Goal: Navigation & Orientation: Find specific page/section

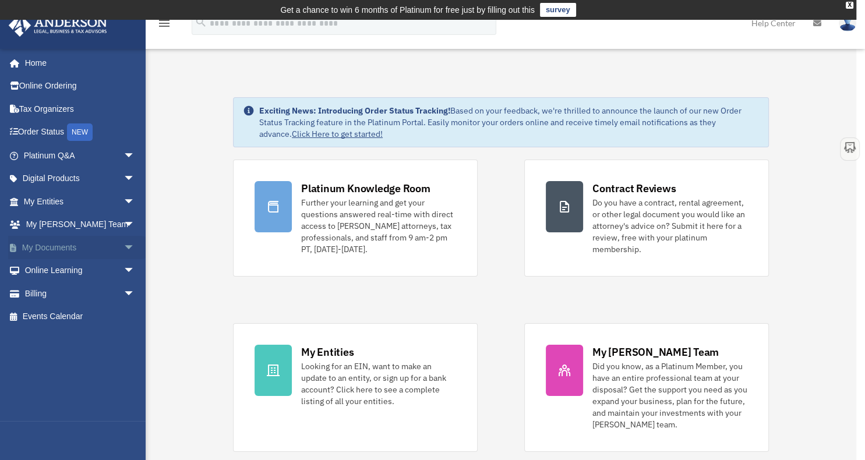
click at [59, 246] on link "My Documents arrow_drop_down" at bounding box center [80, 247] width 144 height 23
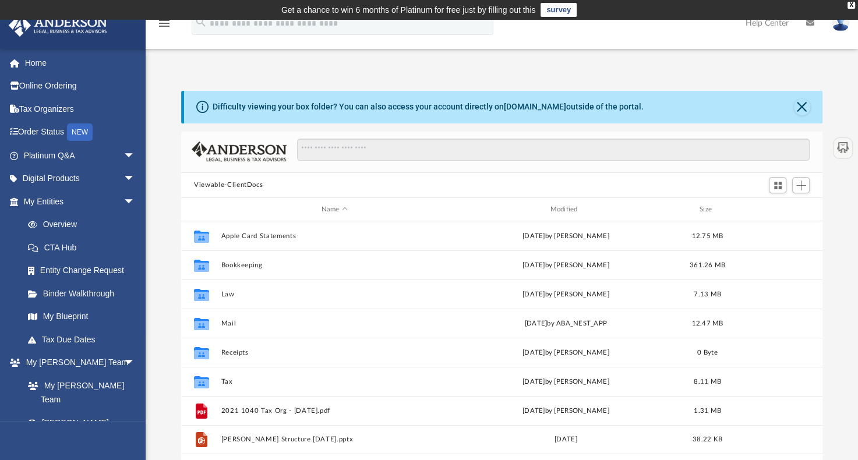
scroll to position [257, 634]
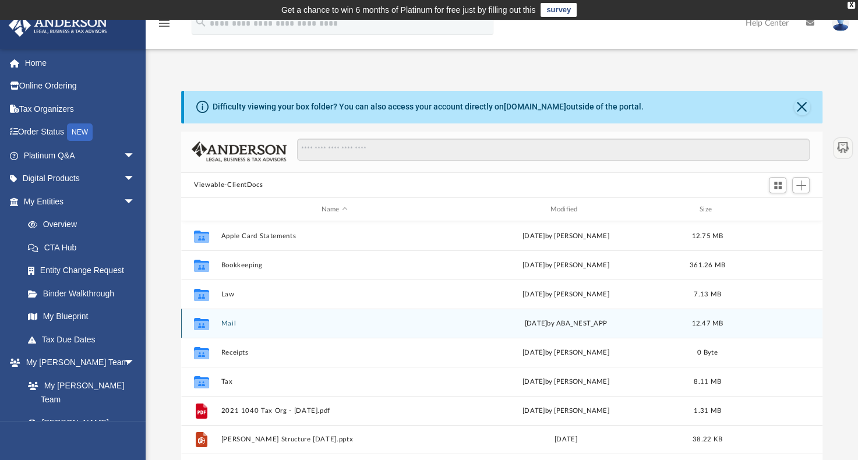
click at [232, 324] on button "Mail" at bounding box center [334, 324] width 227 height 8
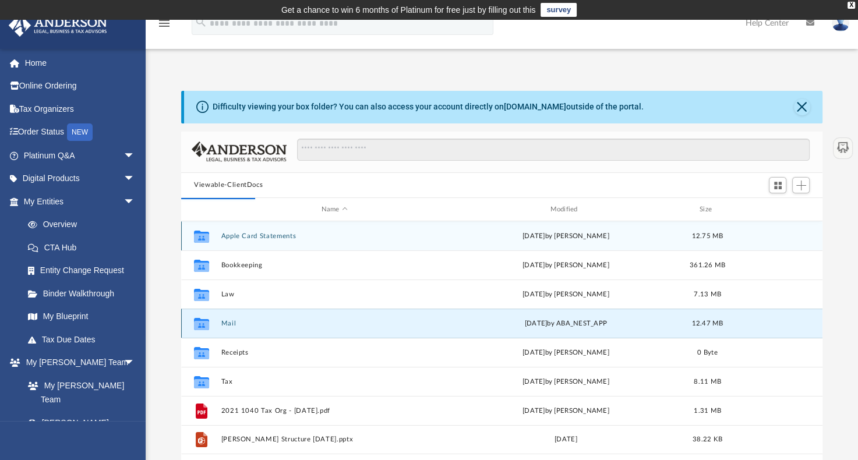
click at [232, 324] on button "Mail" at bounding box center [334, 324] width 227 height 8
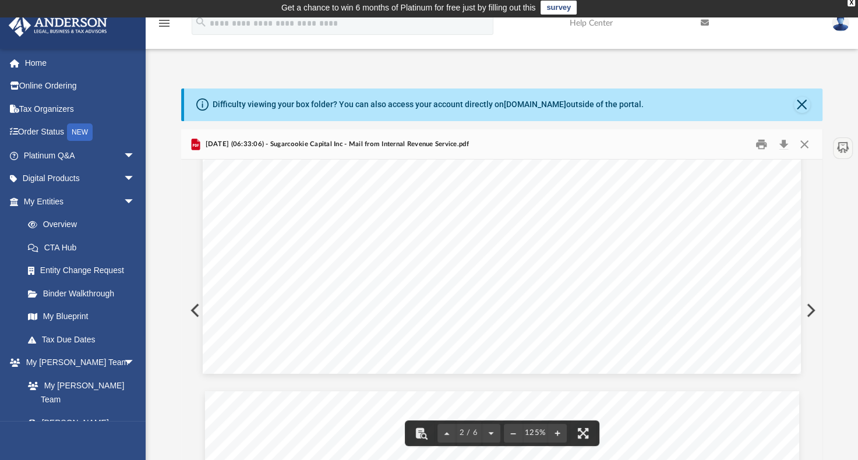
scroll to position [1165, 0]
click at [811, 104] on div "Difficulty viewing your box folder? You can also access your account directly o…" at bounding box center [503, 105] width 638 height 33
click at [804, 104] on button "Close" at bounding box center [802, 105] width 16 height 16
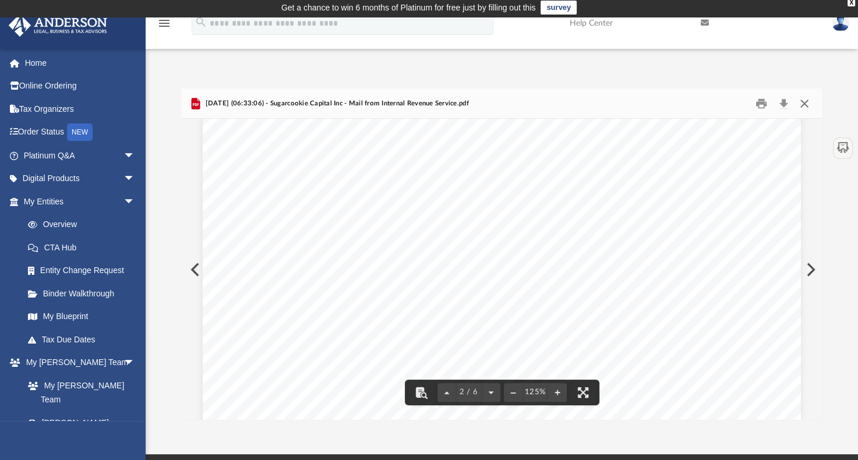
click at [799, 107] on button "Close" at bounding box center [803, 103] width 21 height 18
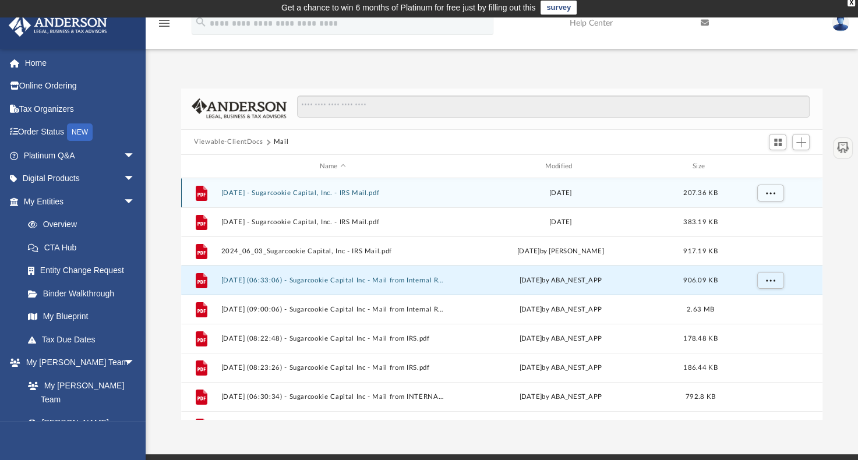
scroll to position [0, 0]
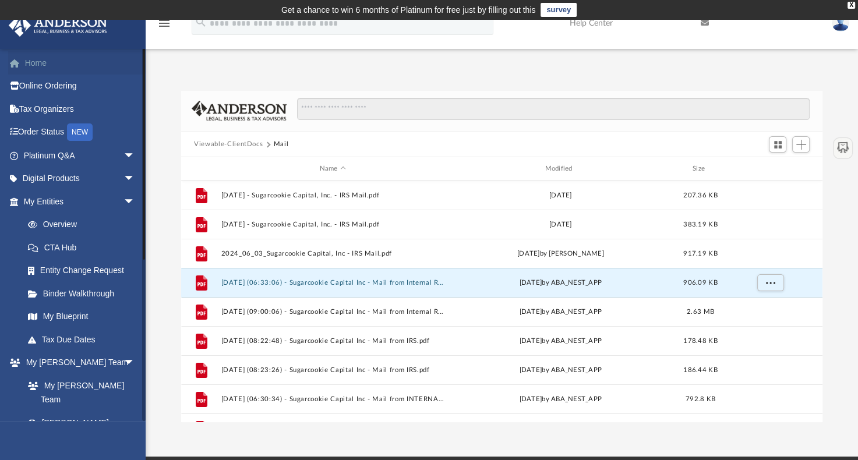
click at [38, 65] on link "Home" at bounding box center [80, 62] width 144 height 23
